Goal: Task Accomplishment & Management: Manage account settings

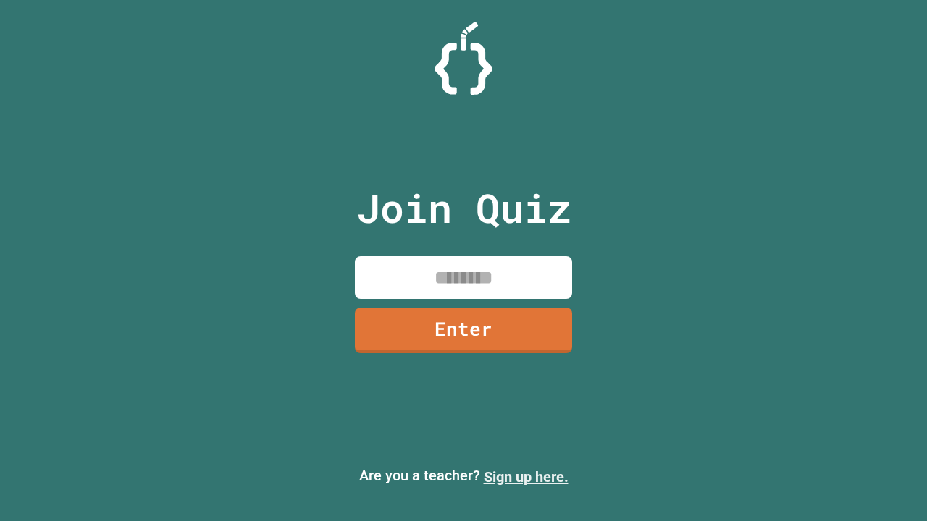
click at [526, 477] on link "Sign up here." at bounding box center [526, 476] width 85 height 17
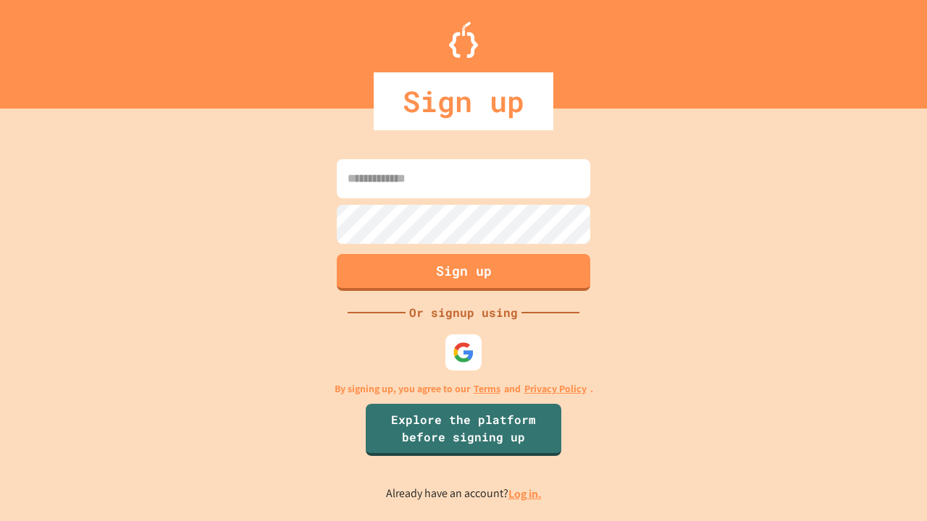
click at [526, 494] on link "Log in." at bounding box center [524, 494] width 33 height 15
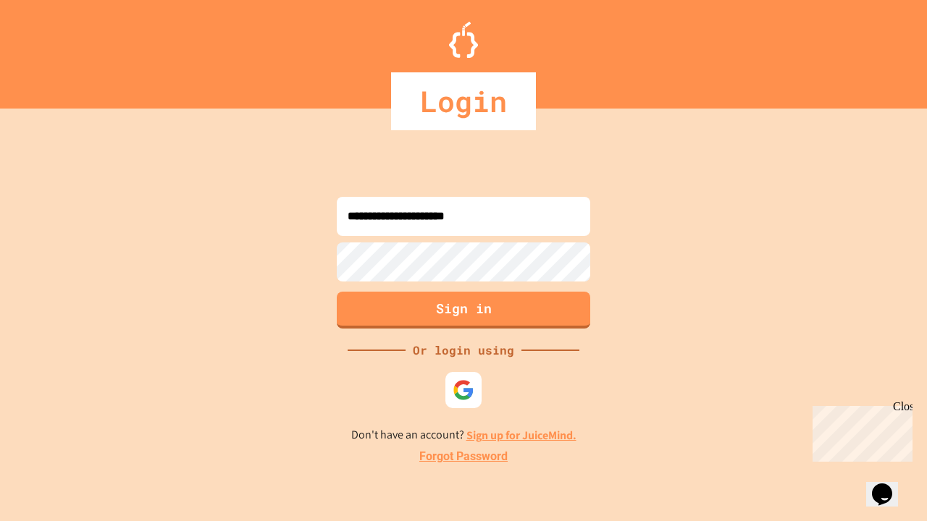
type input "**********"
